Goal: Navigation & Orientation: Find specific page/section

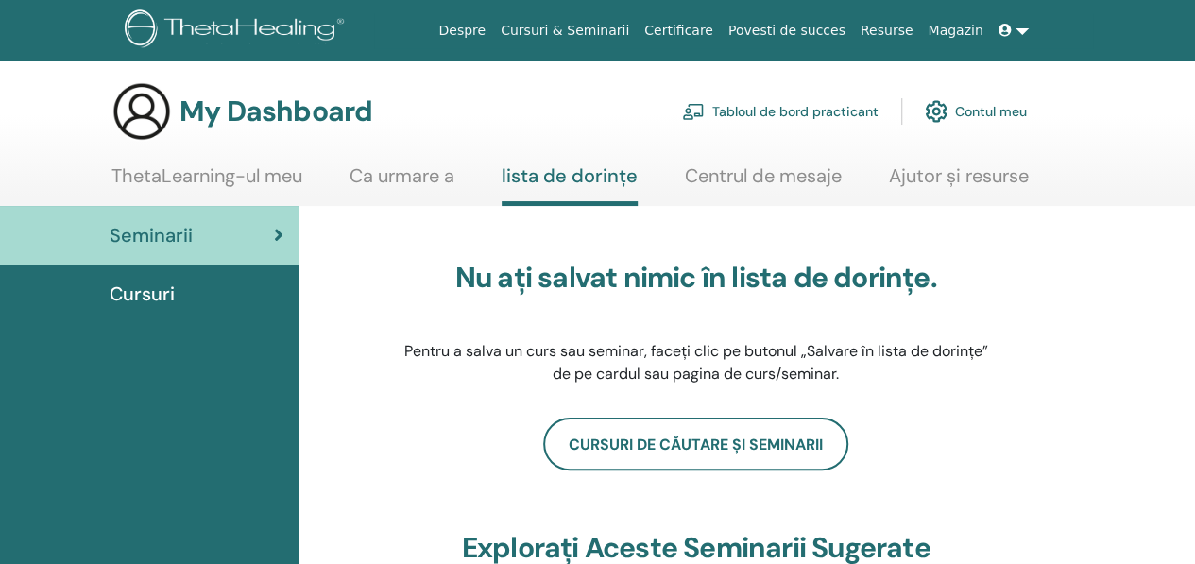
scroll to position [1, 0]
click at [986, 103] on link "Contul meu" at bounding box center [976, 113] width 102 height 42
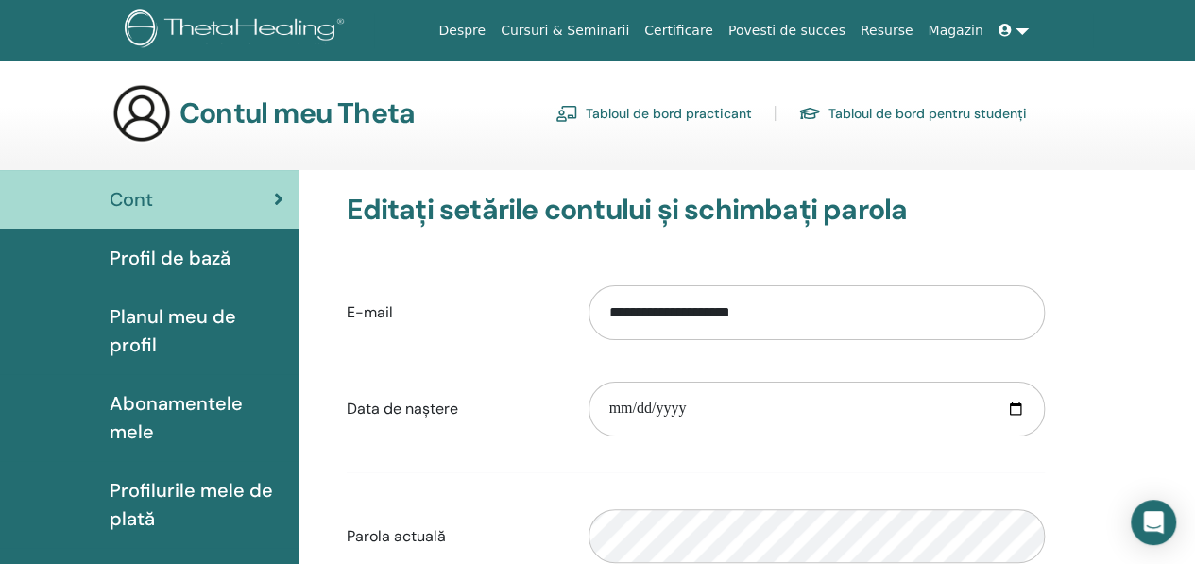
click at [898, 20] on link "Resurse" at bounding box center [887, 30] width 68 height 35
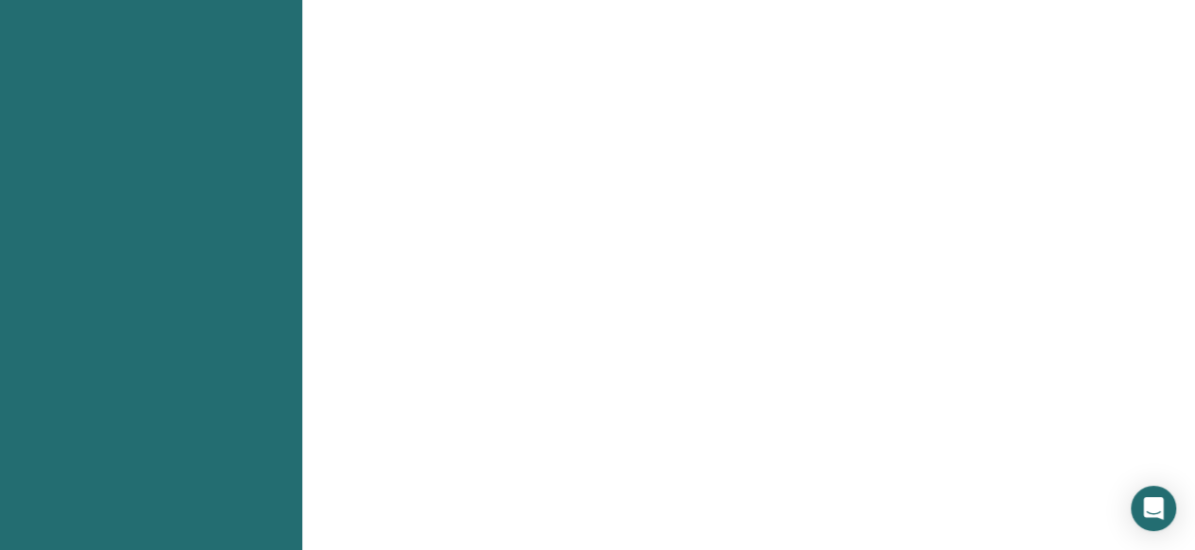
scroll to position [953, 0]
